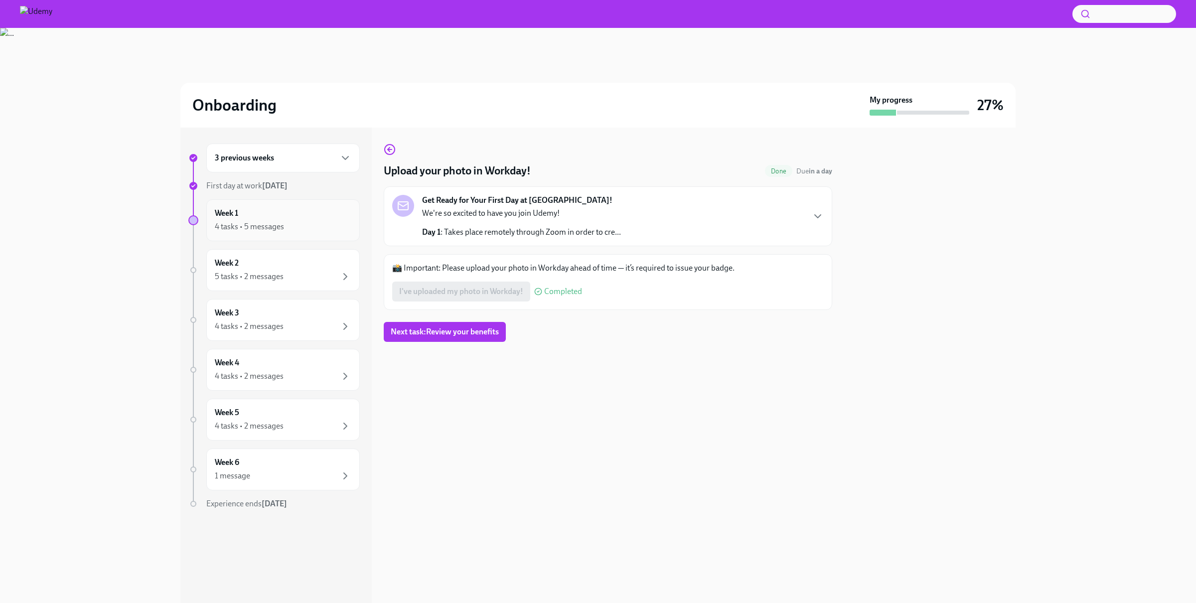
click at [305, 215] on div "Week 1 4 tasks • 5 messages" at bounding box center [283, 220] width 137 height 25
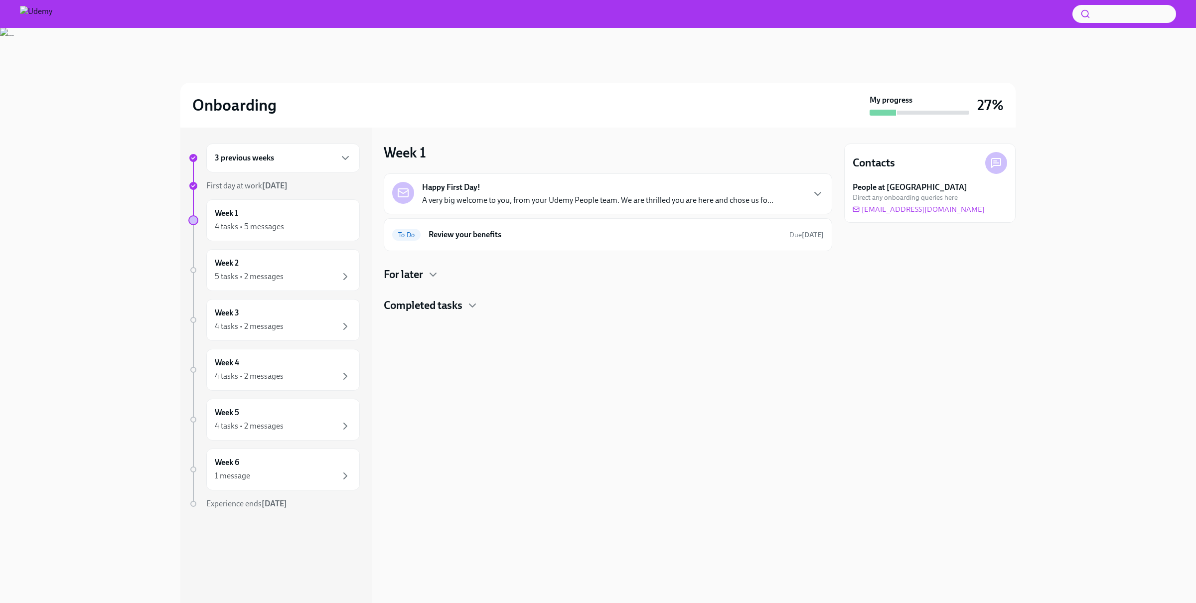
click at [290, 156] on div "3 previous weeks" at bounding box center [283, 158] width 137 height 12
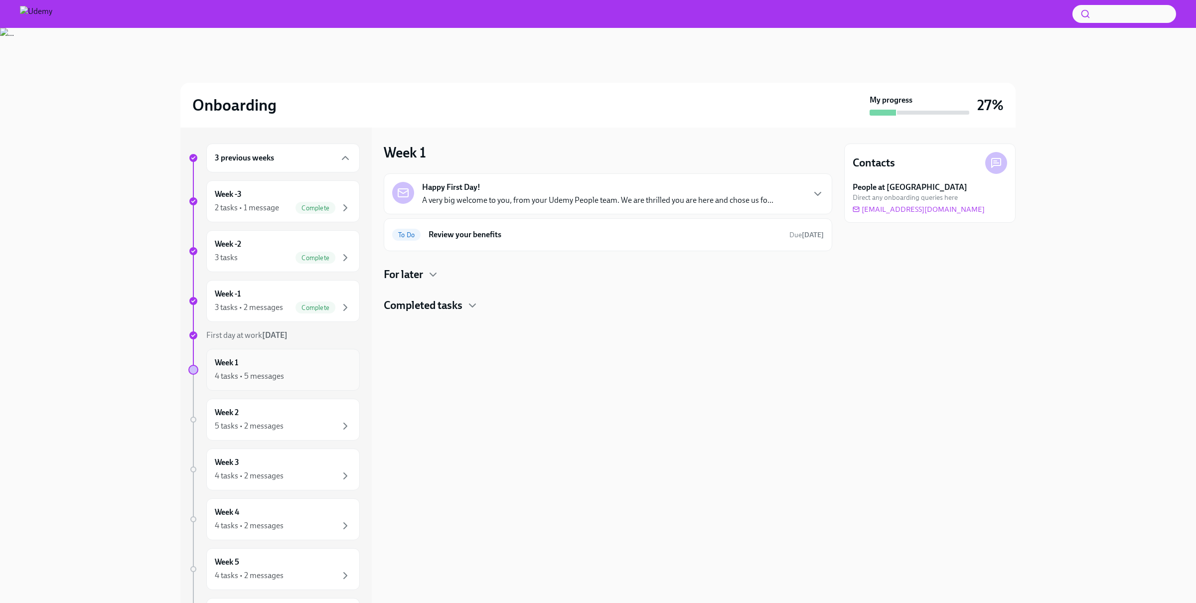
click at [308, 375] on div "Week 1 4 tasks • 5 messages" at bounding box center [283, 369] width 137 height 25
click at [434, 275] on icon "button" at bounding box center [433, 275] width 12 height 12
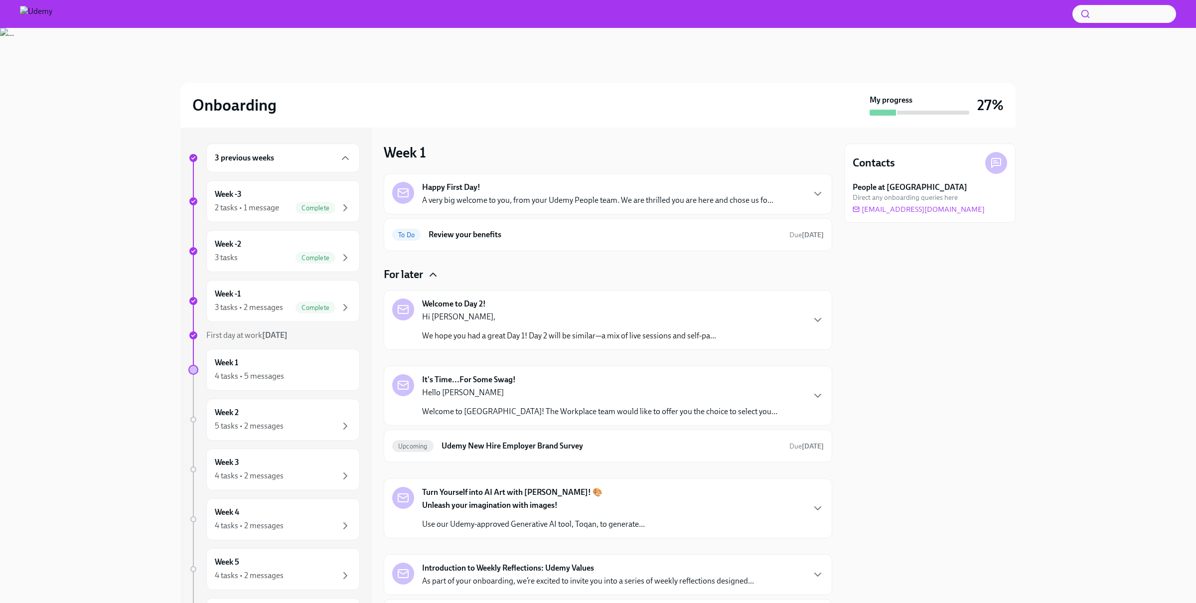
click at [550, 190] on div "Happy First Day! A very big welcome to you, from your Udemy People team. We are…" at bounding box center [597, 194] width 351 height 24
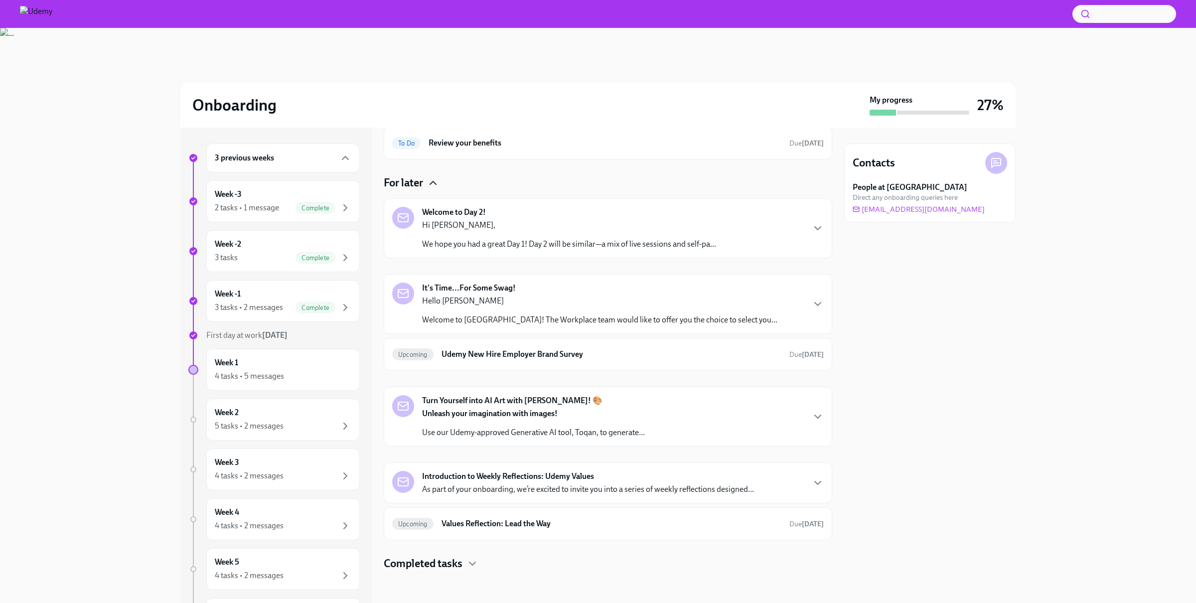
scroll to position [435, 0]
click at [538, 149] on h6 "Review your benefits" at bounding box center [605, 143] width 353 height 11
